Goal: Entertainment & Leisure: Consume media (video, audio)

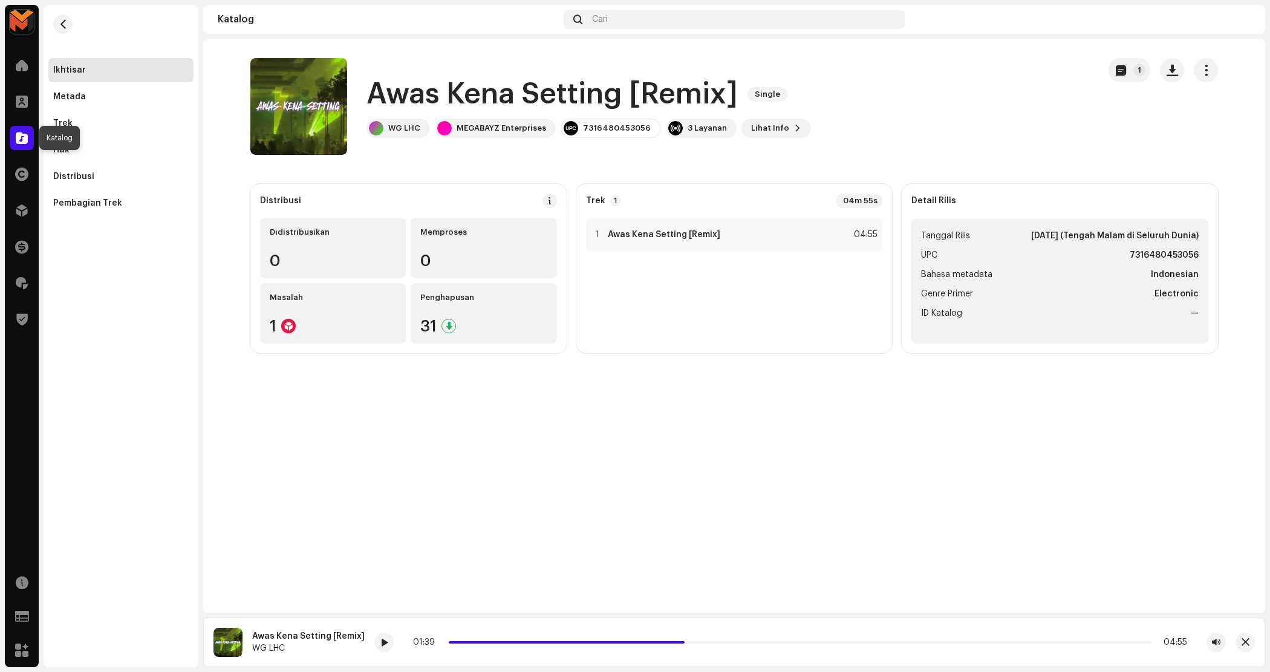
click at [25, 140] on span at bounding box center [22, 138] width 12 height 10
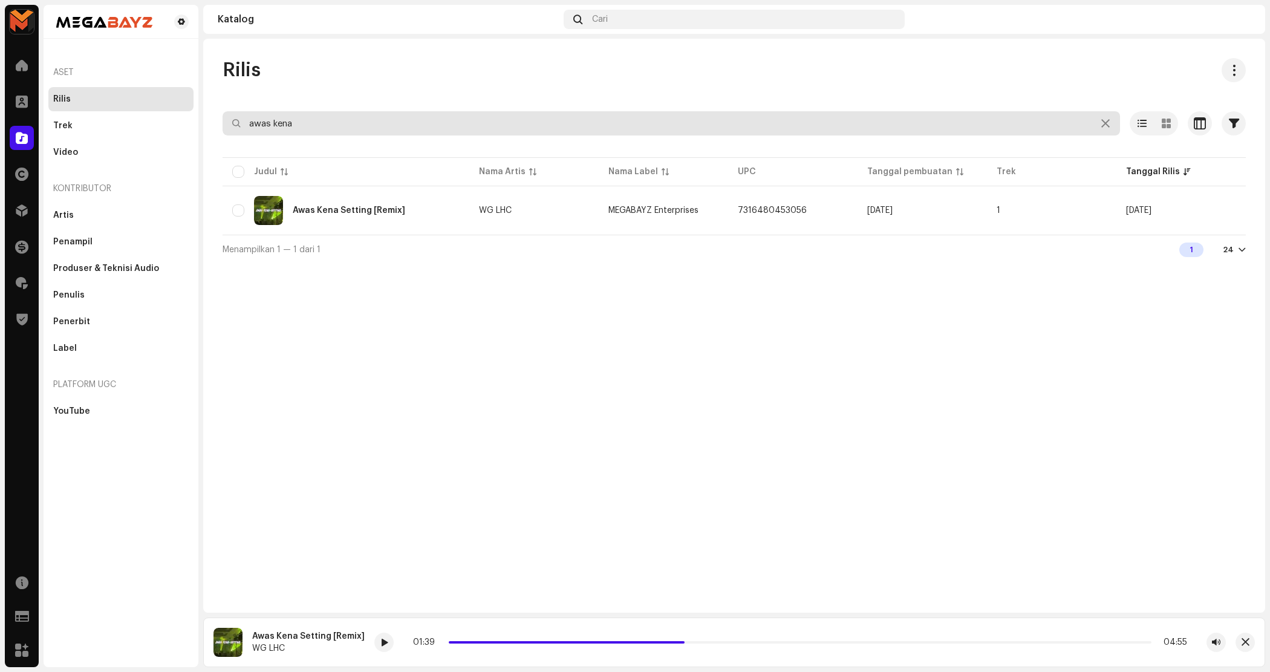
click at [339, 115] on input "awas kena" at bounding box center [671, 123] width 897 height 24
click at [340, 115] on input "awas kena" at bounding box center [671, 123] width 897 height 24
type input "gerimis mengundang"
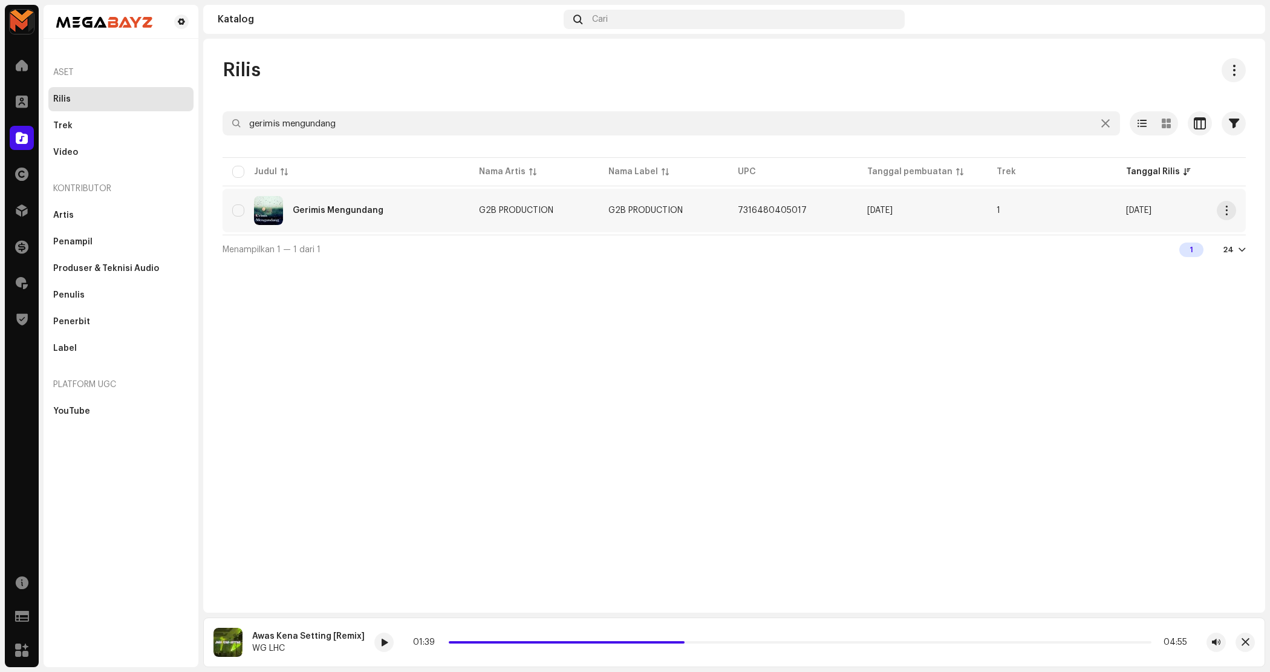
click at [388, 207] on div "Gerimis Mengundang" at bounding box center [345, 210] width 227 height 29
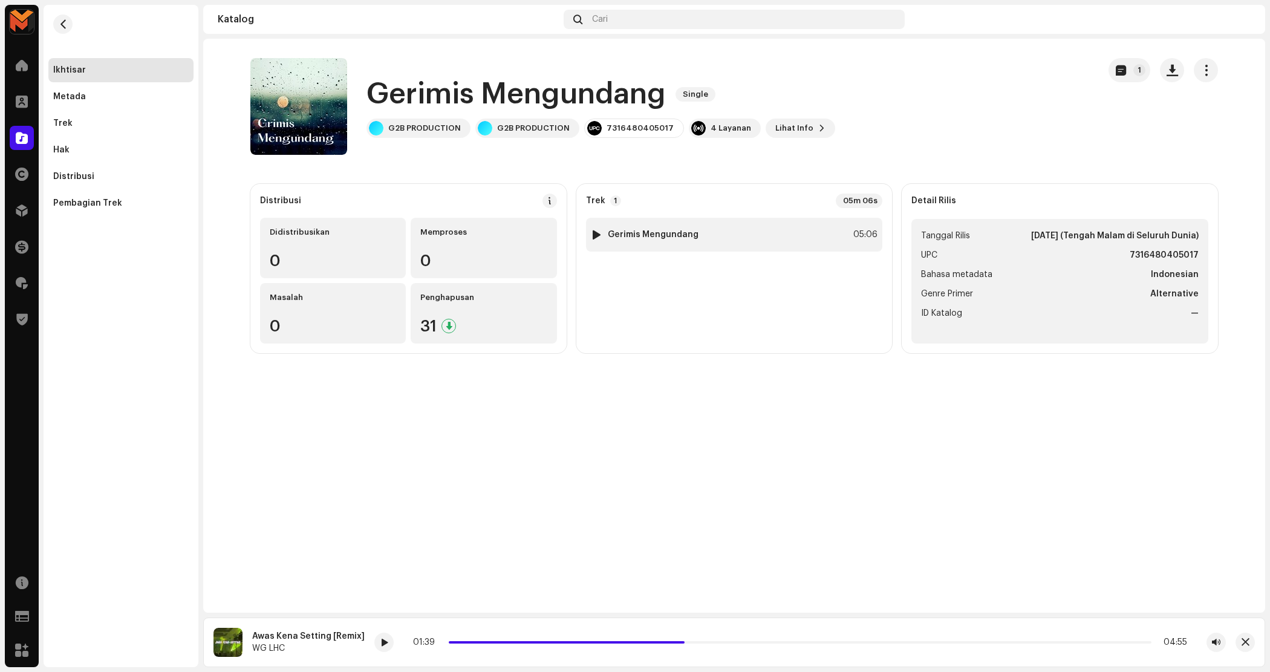
click at [594, 230] on div at bounding box center [596, 235] width 9 height 10
click at [594, 236] on div at bounding box center [596, 235] width 9 height 10
click at [469, 641] on p-slider at bounding box center [789, 642] width 725 height 2
click at [661, 441] on div "Gerimis Mengundang Single 1 Gerimis Mengundang Single G2B PRODUCTION G2B PRODUC…" at bounding box center [734, 326] width 1062 height 574
click at [1122, 458] on div "Gerimis Mengundang Single 1 Gerimis Mengundang Single G2B PRODUCTION G2B PRODUC…" at bounding box center [734, 326] width 1062 height 574
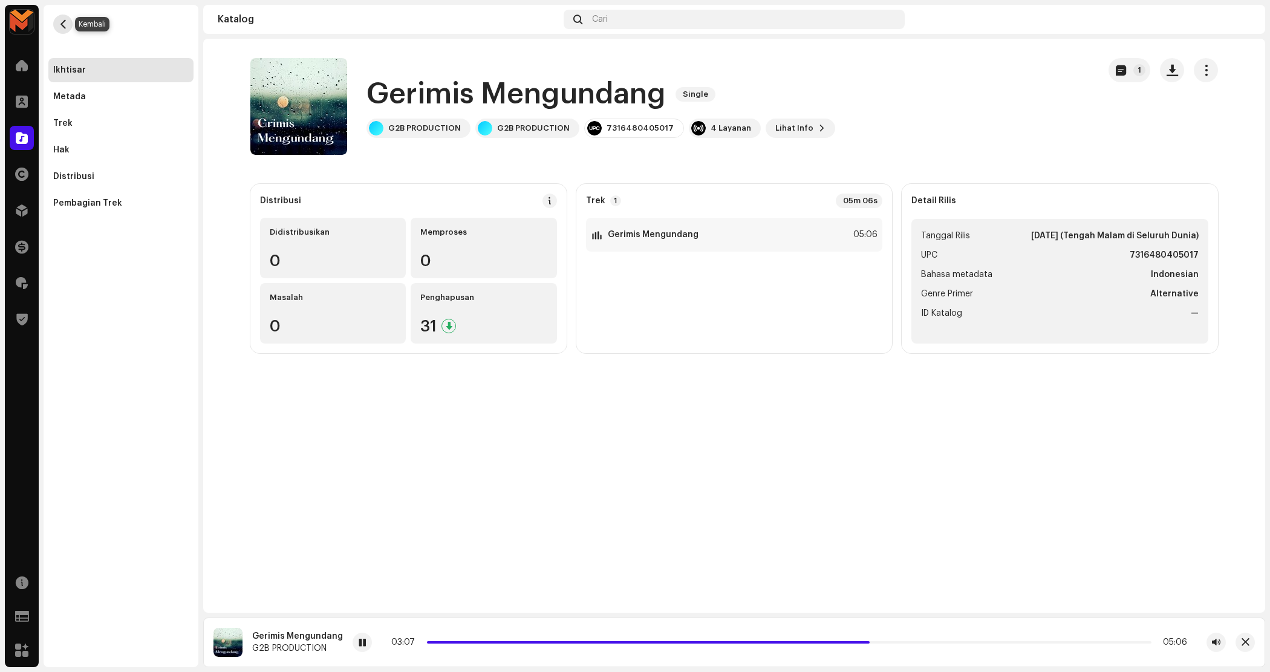
click at [68, 19] on button "button" at bounding box center [62, 24] width 19 height 19
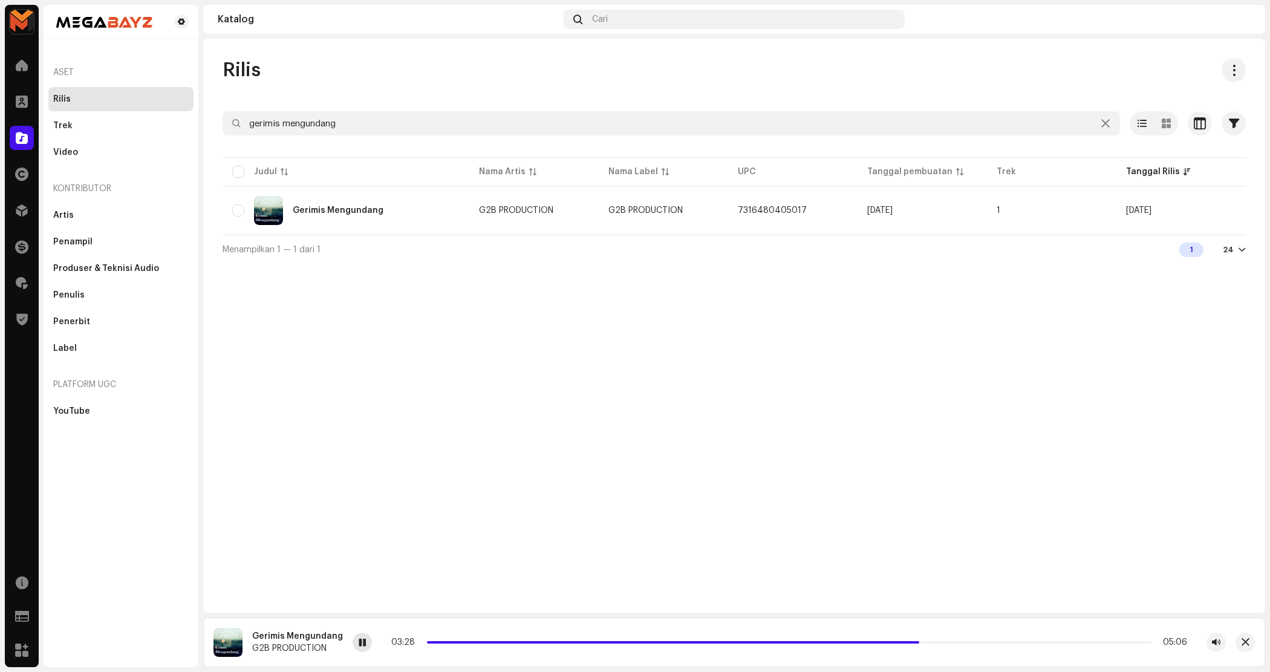
click at [361, 645] on span at bounding box center [362, 643] width 7 height 10
click at [572, 129] on input "gerimis mengundang" at bounding box center [671, 123] width 897 height 24
click at [573, 129] on input "gerimis mengundang" at bounding box center [671, 123] width 897 height 24
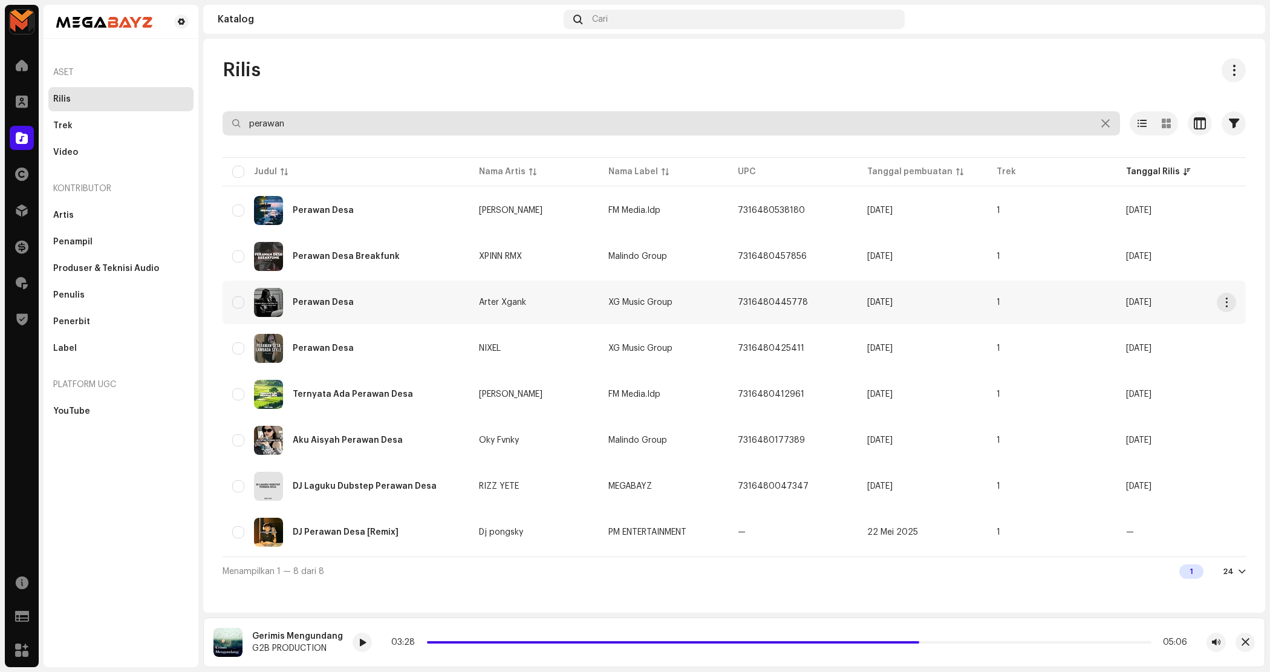
type input "perawan"
click at [443, 299] on div "Perawan Desa" at bounding box center [345, 302] width 227 height 29
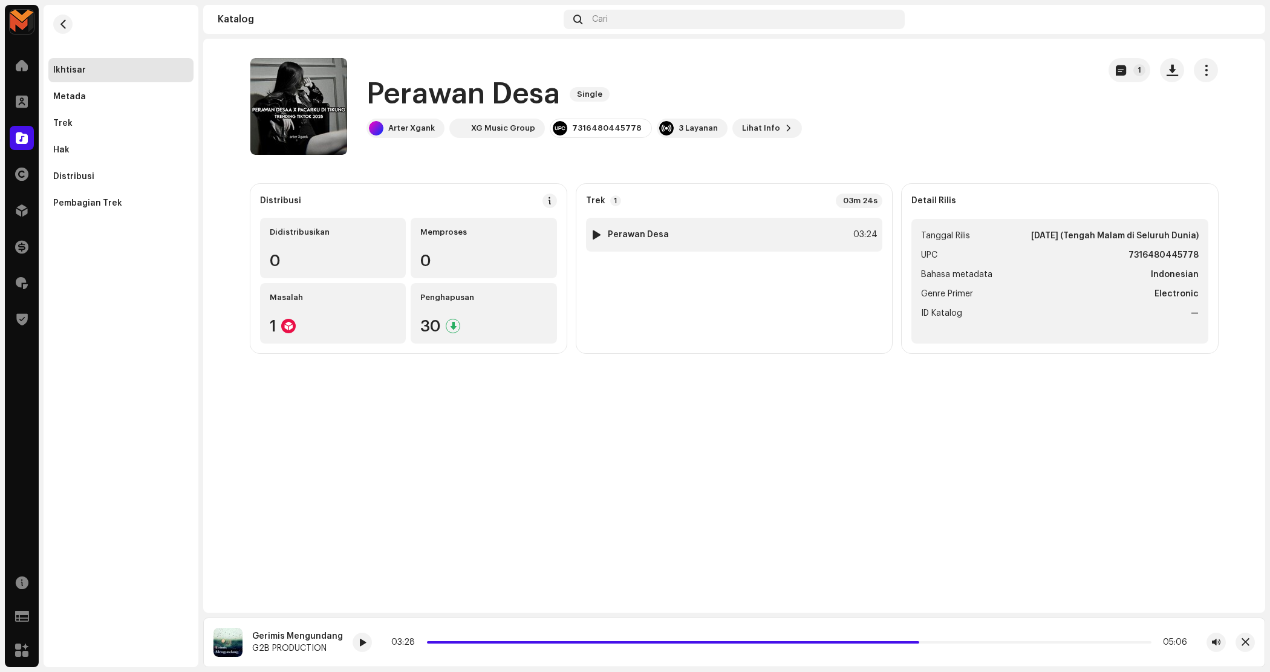
click at [724, 246] on div "1 Perawan Desa 03:24" at bounding box center [734, 235] width 297 height 34
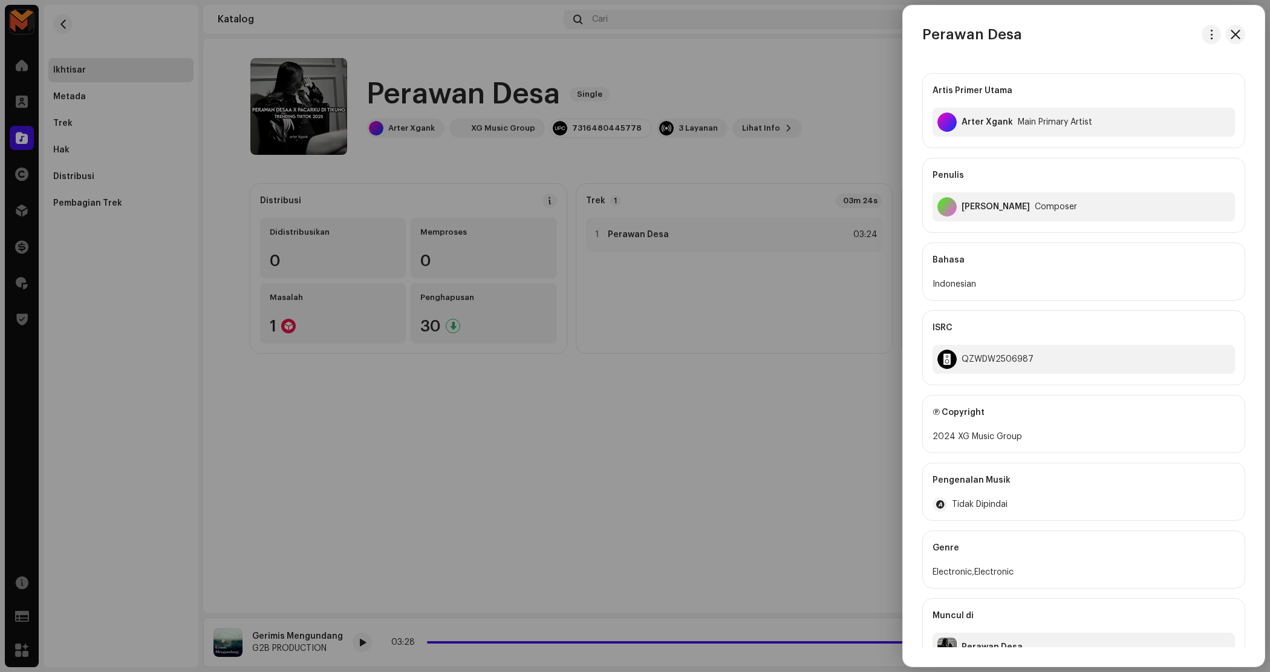
click at [584, 71] on div at bounding box center [635, 336] width 1270 height 672
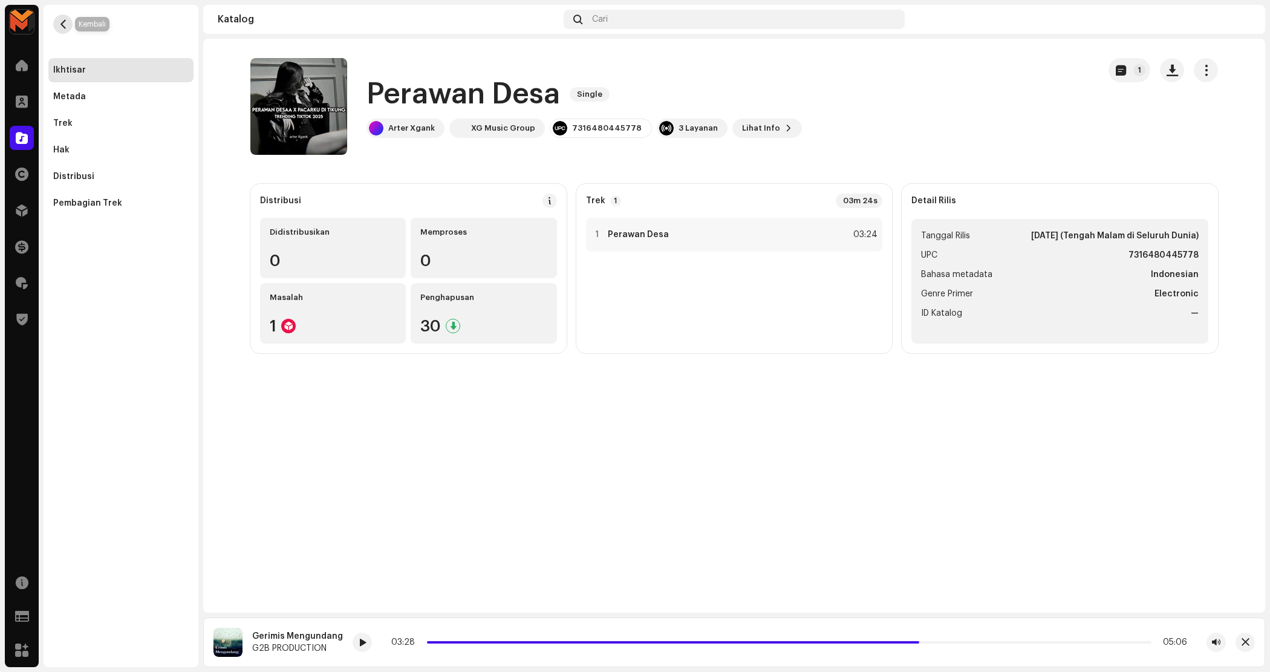
click at [67, 19] on span "button" at bounding box center [63, 24] width 9 height 10
